Goal: Check status: Check status

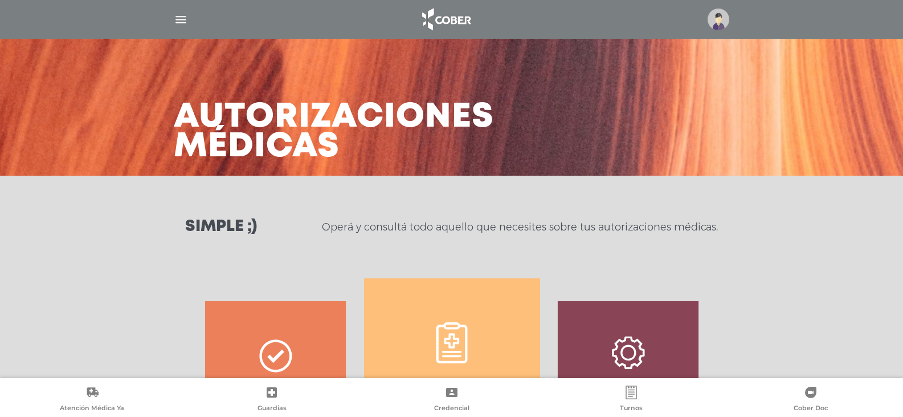
select select "**********"
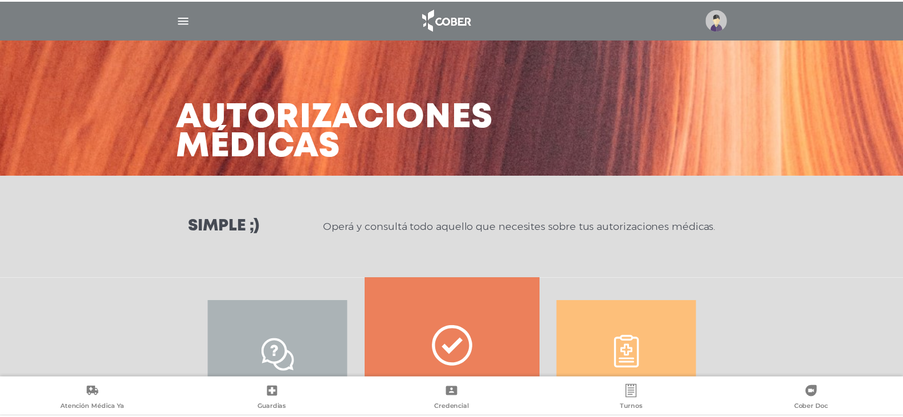
scroll to position [156, 0]
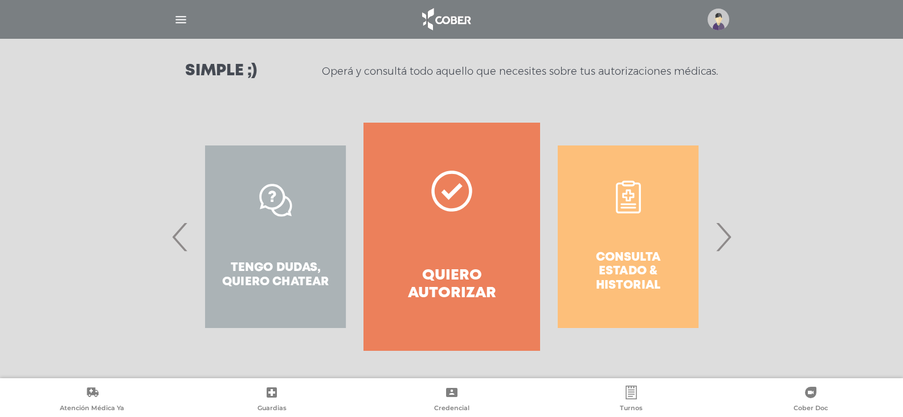
click at [726, 237] on span "›" at bounding box center [724, 237] width 22 height 62
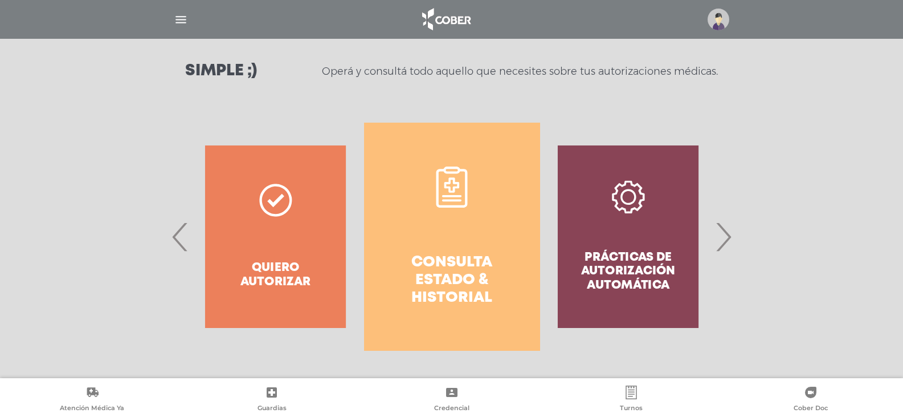
click at [483, 217] on link "Consulta estado & historial" at bounding box center [452, 237] width 176 height 228
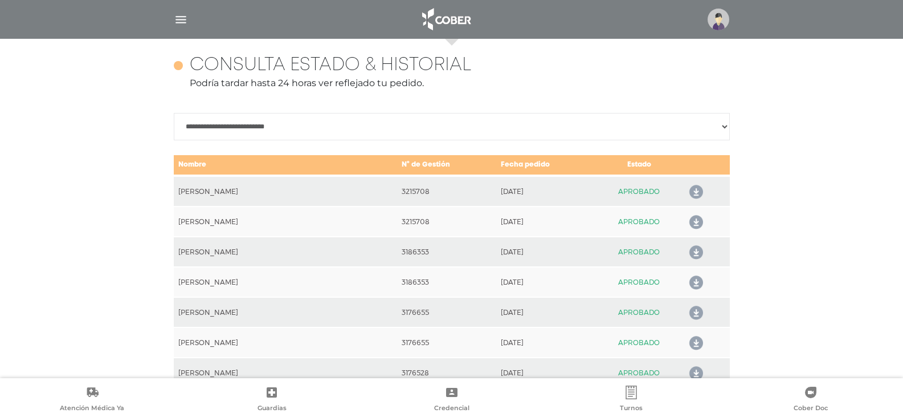
scroll to position [506, 0]
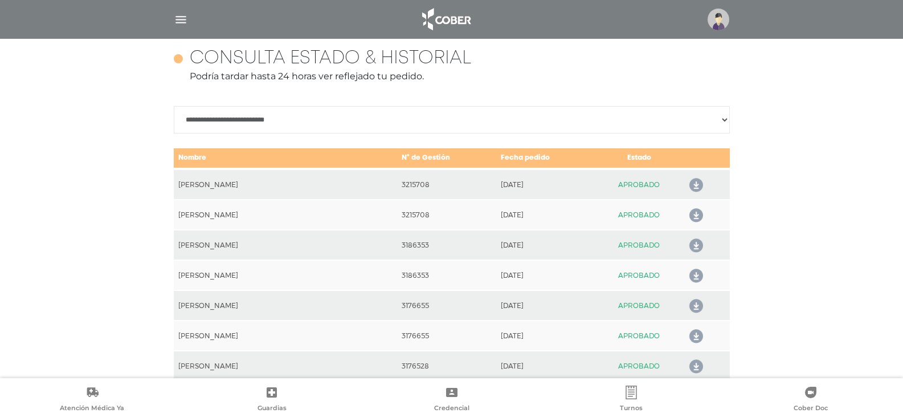
click at [694, 245] on icon at bounding box center [694, 246] width 18 height 18
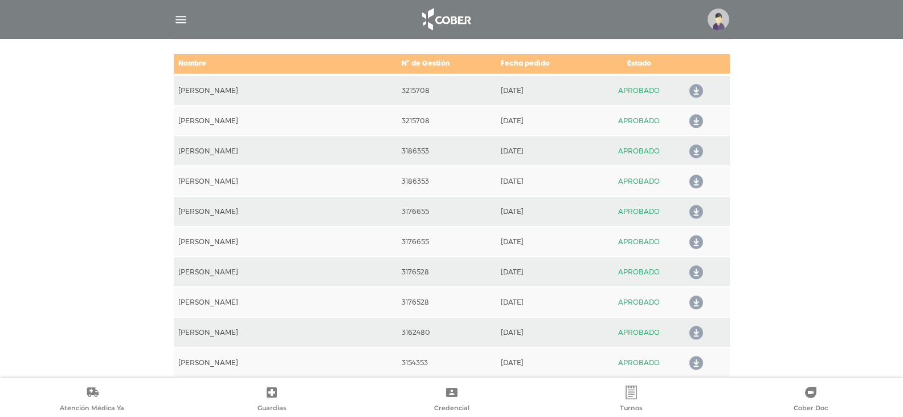
scroll to position [620, 0]
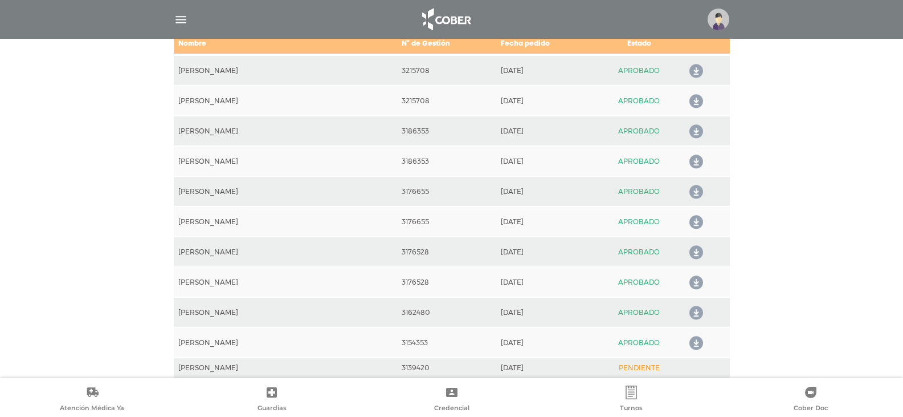
click at [691, 280] on icon at bounding box center [694, 283] width 18 height 18
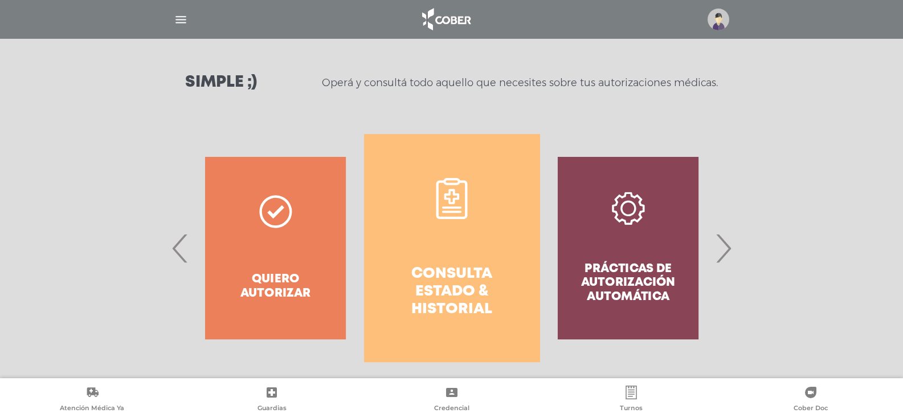
scroll to position [0, 0]
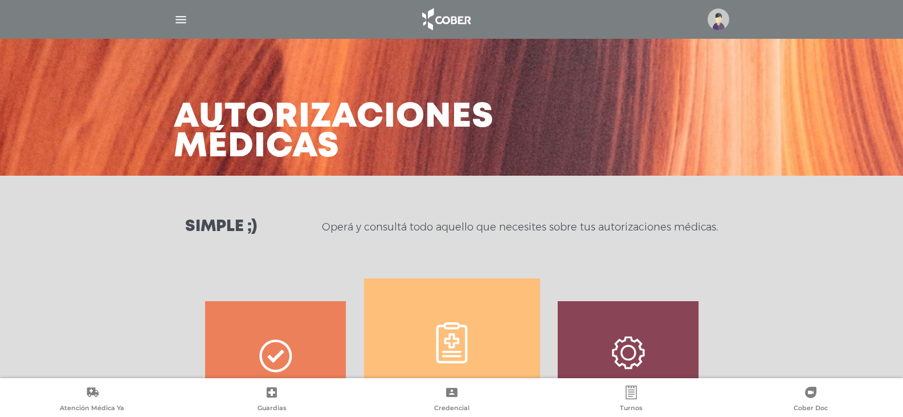
click at [181, 24] on img "button" at bounding box center [181, 20] width 14 height 14
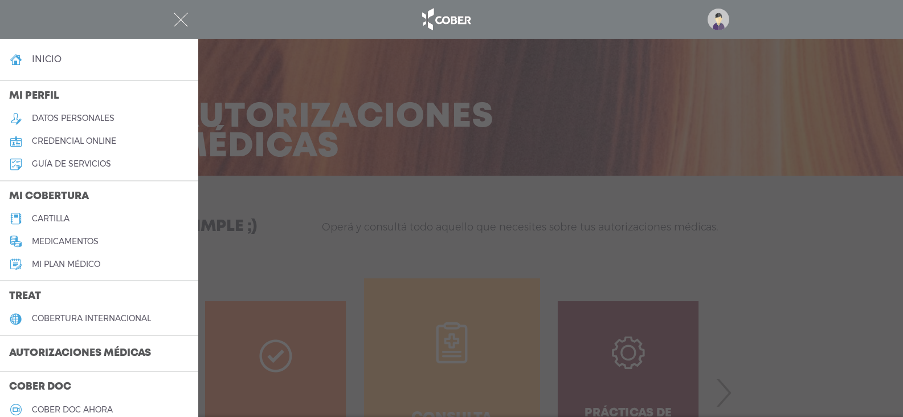
click at [563, 190] on div at bounding box center [451, 208] width 903 height 417
